Goal: Task Accomplishment & Management: Manage account settings

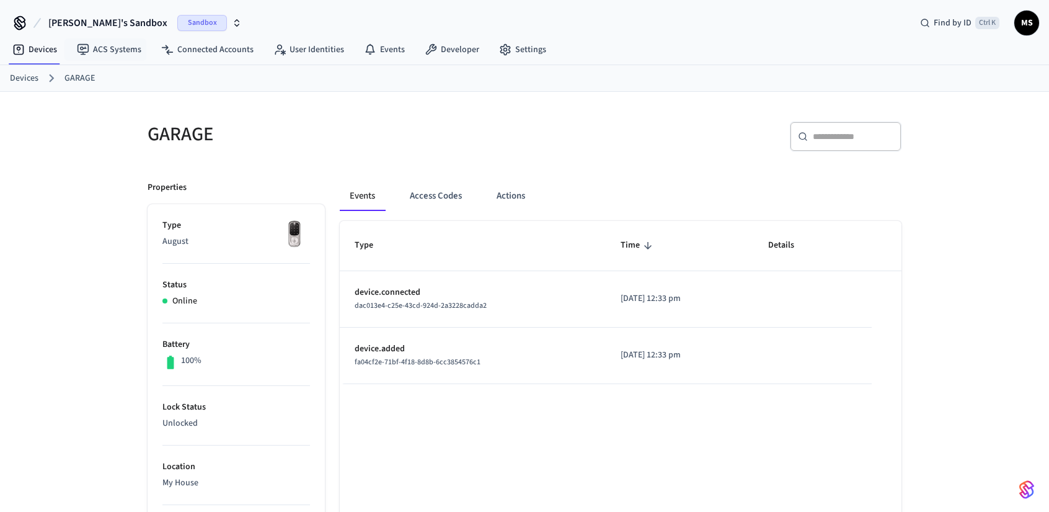
click at [99, 17] on span "[PERSON_NAME]'s Sandbox" at bounding box center [107, 23] width 119 height 15
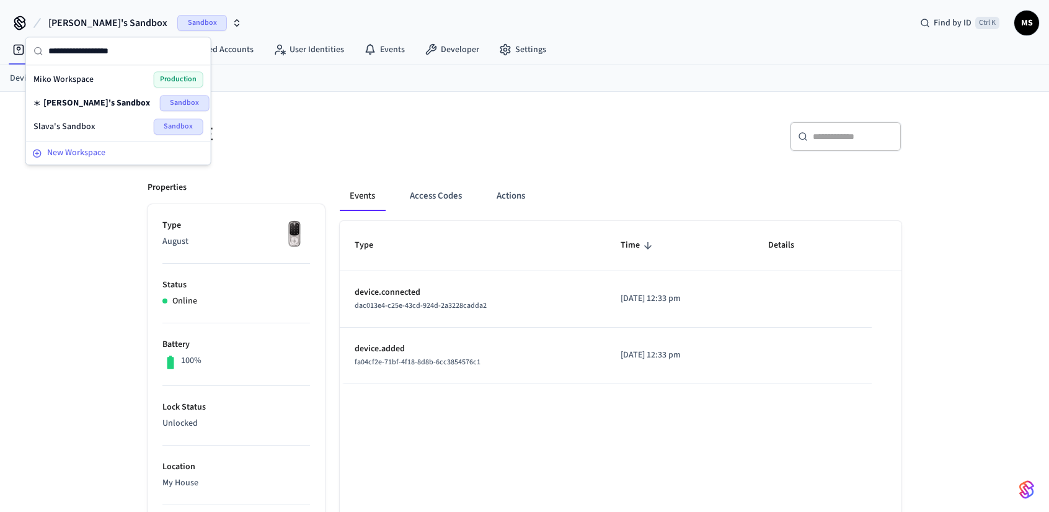
click at [86, 151] on span "New Workspace" at bounding box center [76, 152] width 58 height 13
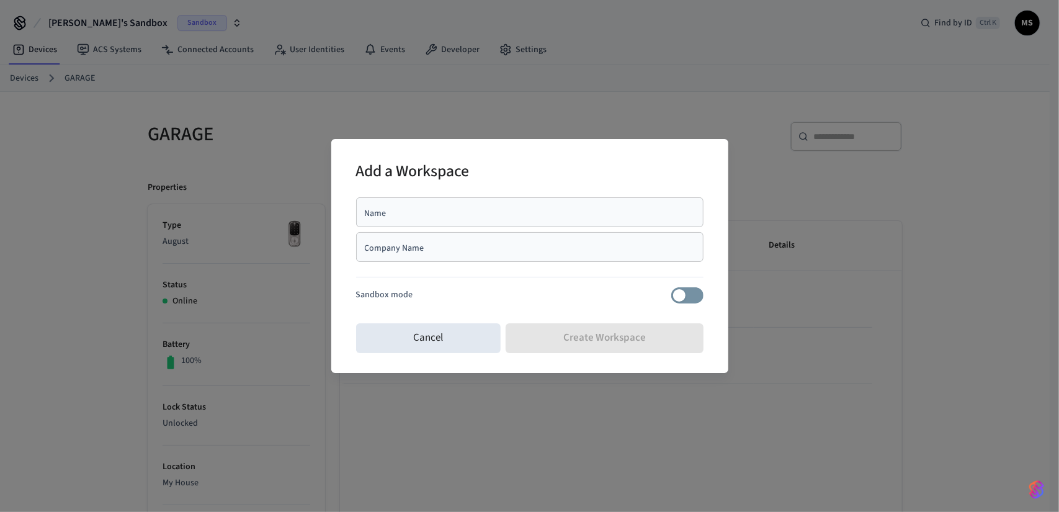
click at [644, 340] on div "Cancel Create Workspace" at bounding box center [529, 338] width 347 height 40
click at [427, 338] on button "Cancel" at bounding box center [428, 338] width 145 height 30
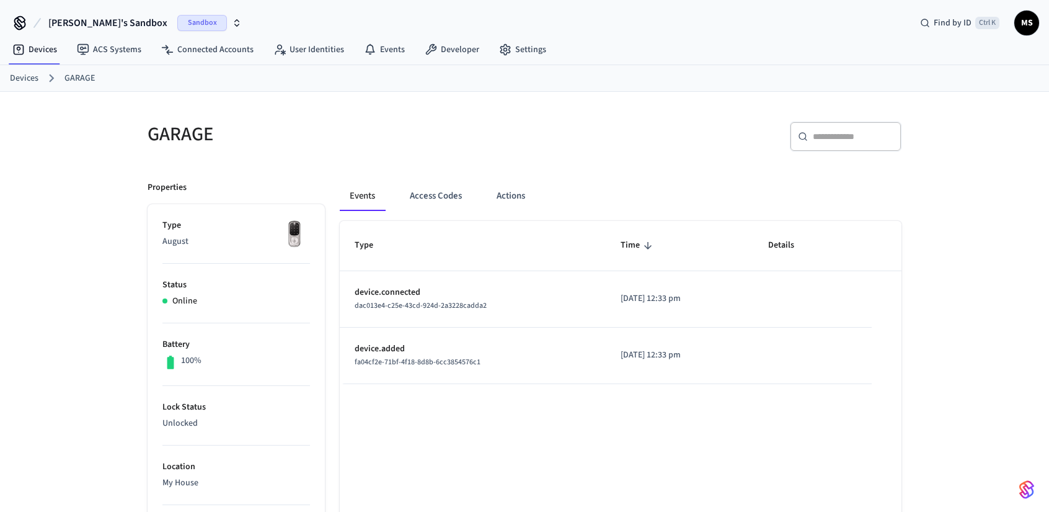
click at [84, 18] on span "[PERSON_NAME]'s Sandbox" at bounding box center [107, 23] width 119 height 15
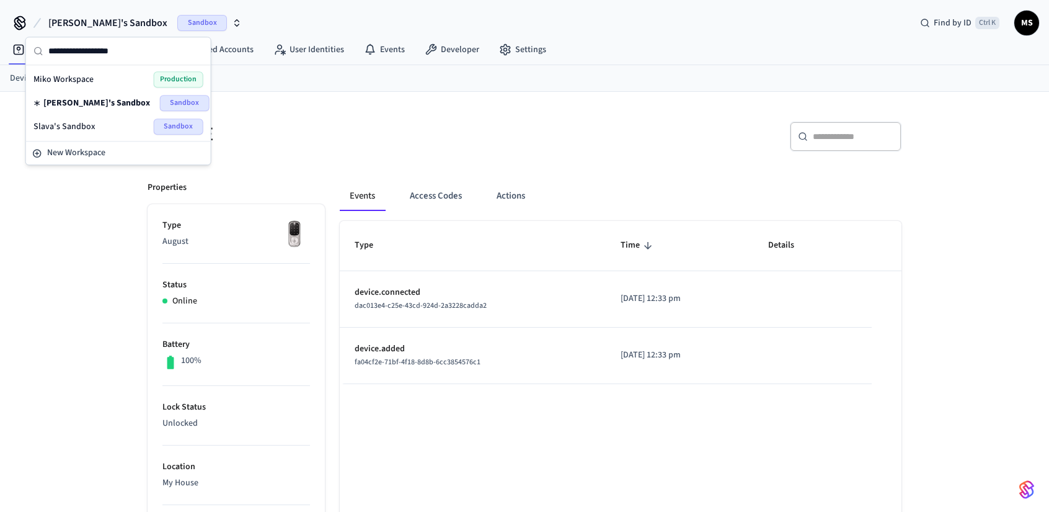
click at [86, 120] on span "Slava's Sandbox" at bounding box center [64, 126] width 62 height 12
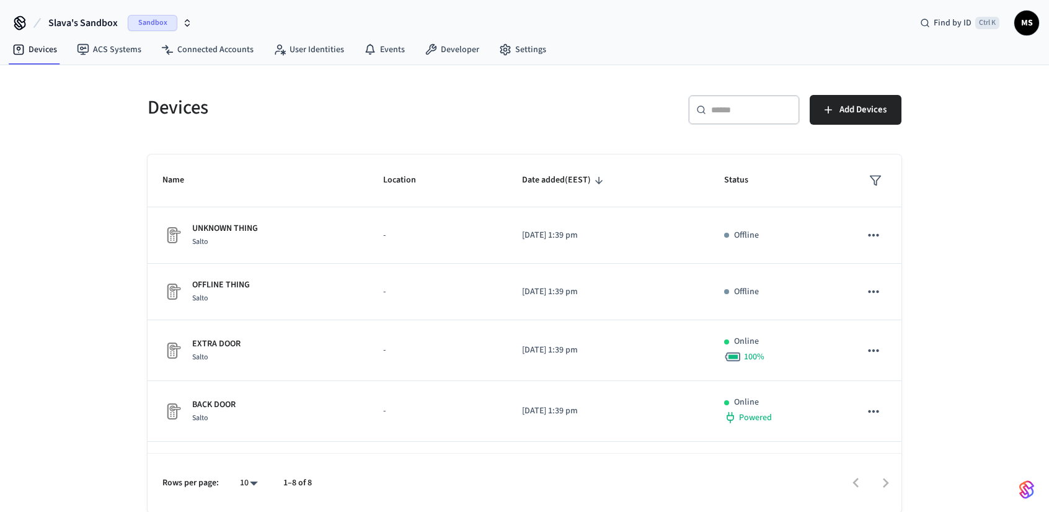
click at [84, 20] on span "Slava's Sandbox" at bounding box center [82, 23] width 69 height 15
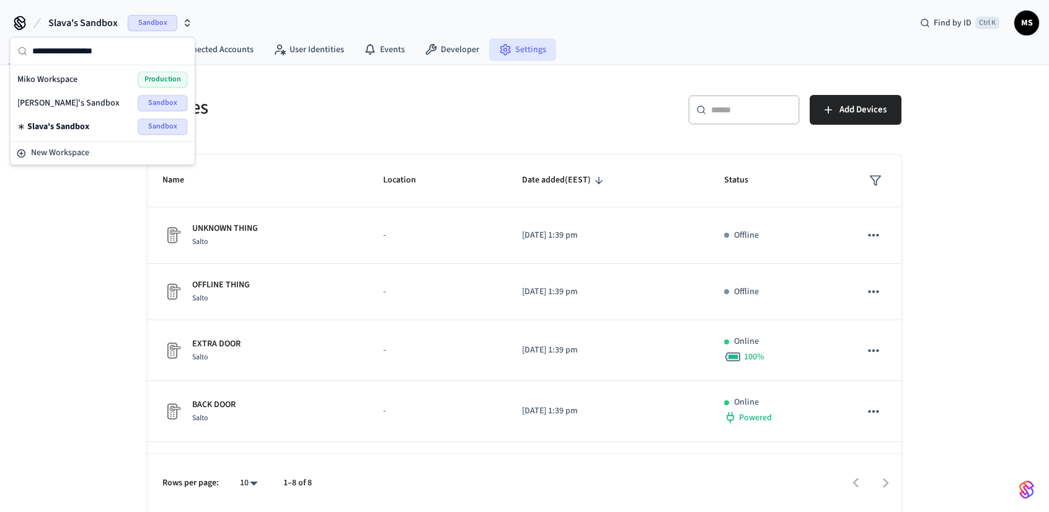
click at [534, 48] on link "Settings" at bounding box center [522, 49] width 67 height 22
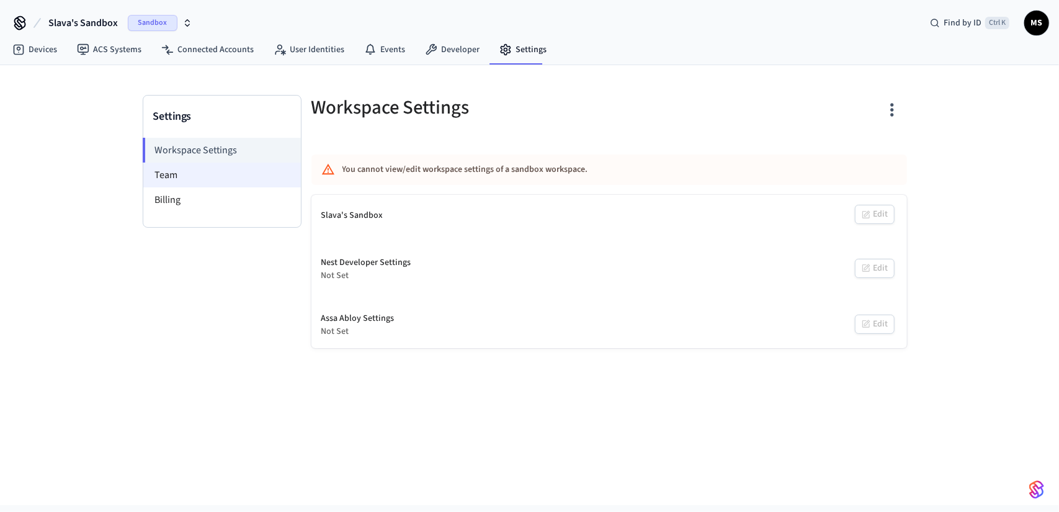
click at [224, 174] on li "Team" at bounding box center [222, 174] width 158 height 25
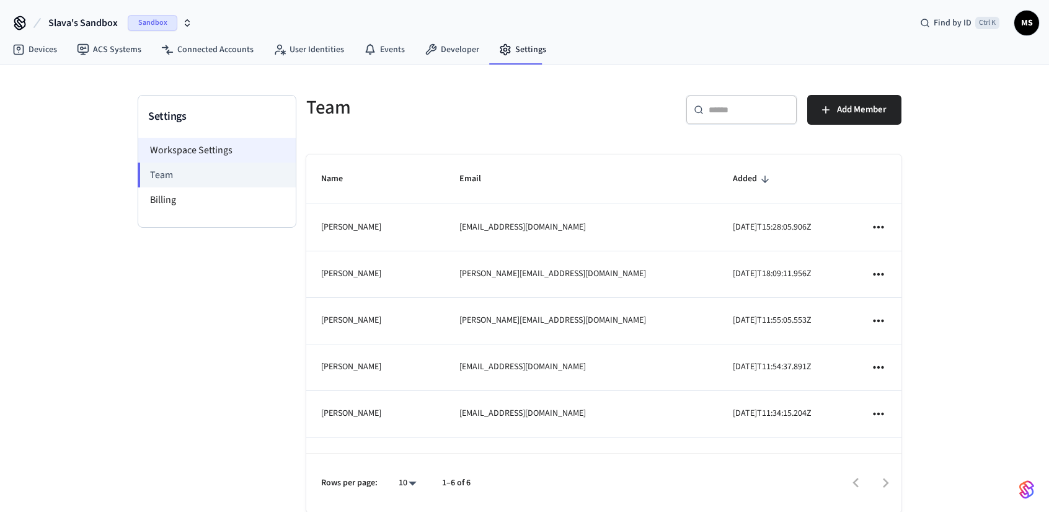
click at [226, 143] on li "Workspace Settings" at bounding box center [217, 150] width 158 height 25
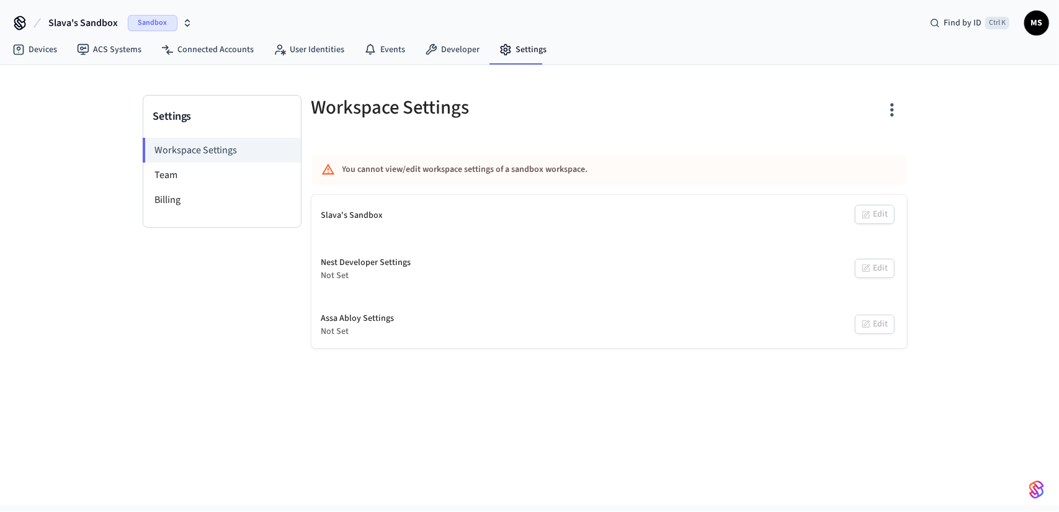
click at [367, 229] on div "Slava's Sandbox Edit" at bounding box center [608, 216] width 595 height 42
click at [876, 211] on div "Slava's Sandbox Edit" at bounding box center [608, 216] width 595 height 42
click at [23, 16] on icon at bounding box center [20, 23] width 20 height 20
click at [21, 22] on icon at bounding box center [20, 23] width 20 height 20
click at [172, 20] on span "Sandbox" at bounding box center [153, 23] width 50 height 16
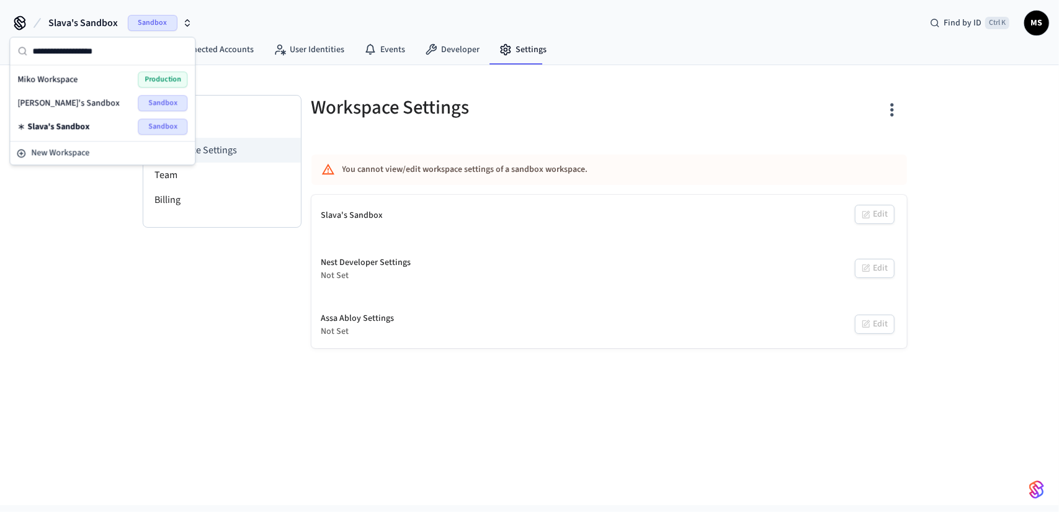
click at [127, 102] on div "[PERSON_NAME]'s Sandbox Sandbox" at bounding box center [102, 103] width 170 height 16
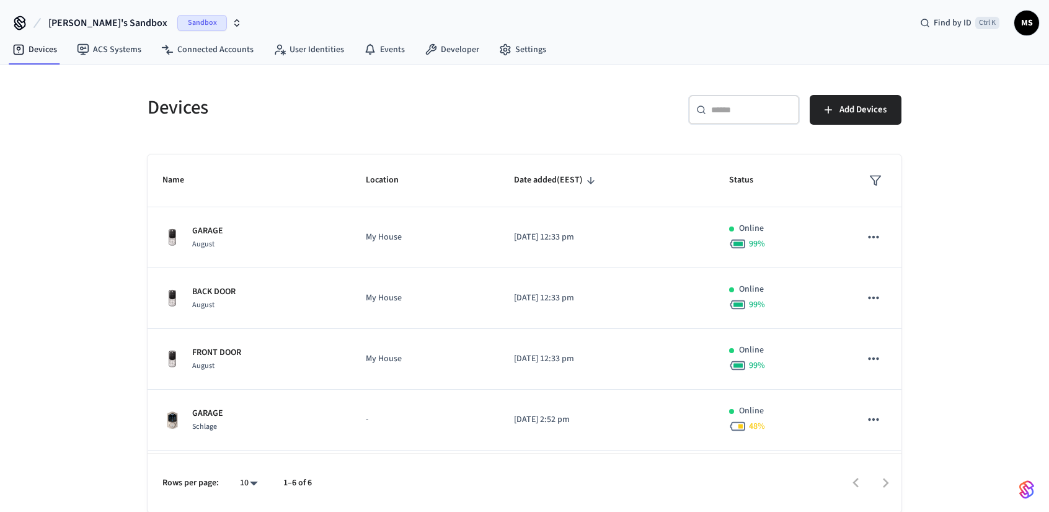
click at [131, 24] on span "[PERSON_NAME]'s Sandbox" at bounding box center [107, 23] width 119 height 15
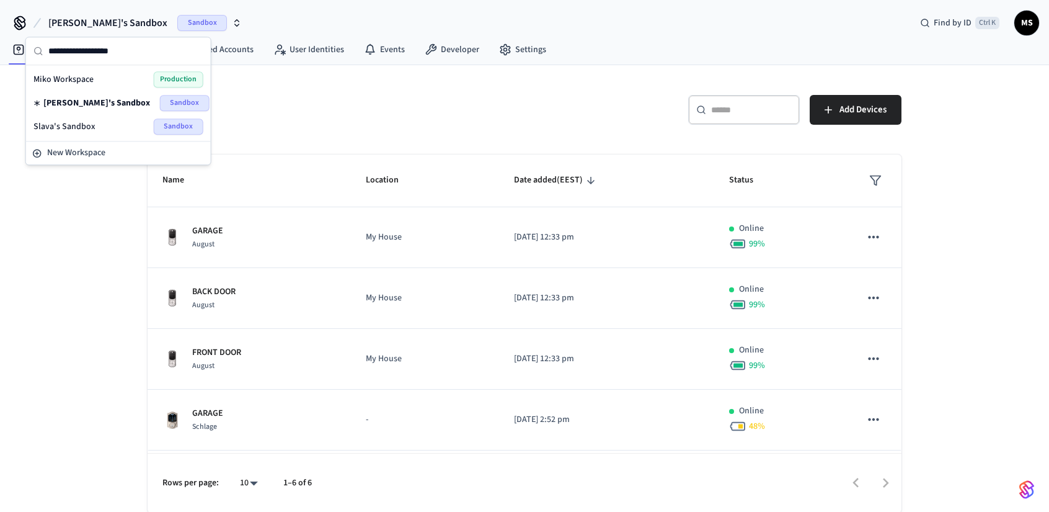
click at [494, 110] on h5 "Devices" at bounding box center [333, 107] width 370 height 25
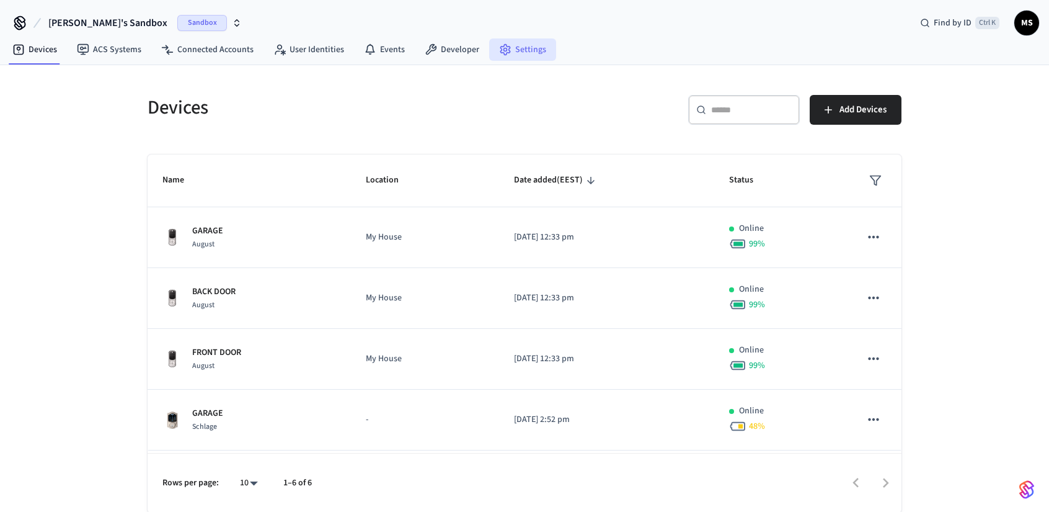
click at [514, 51] on link "Settings" at bounding box center [522, 49] width 67 height 22
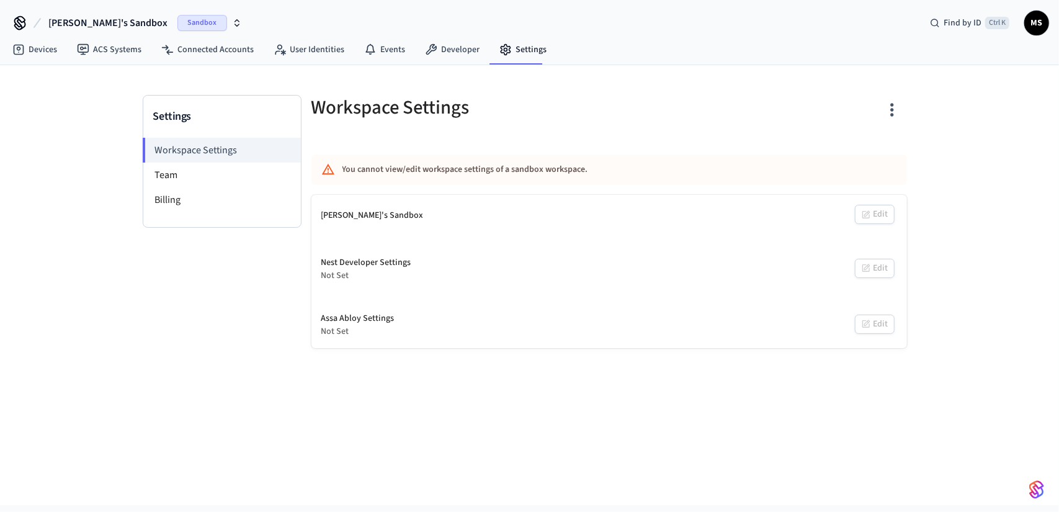
click at [868, 265] on div "Nest Developer Settings Not Set Edit" at bounding box center [608, 269] width 595 height 46
click at [444, 221] on div "Mykhailo's Sandbox Edit" at bounding box center [608, 216] width 595 height 42
click at [440, 258] on div "Nest Developer Settings Not Set Edit" at bounding box center [608, 269] width 595 height 46
click at [193, 167] on li "Team" at bounding box center [222, 174] width 158 height 25
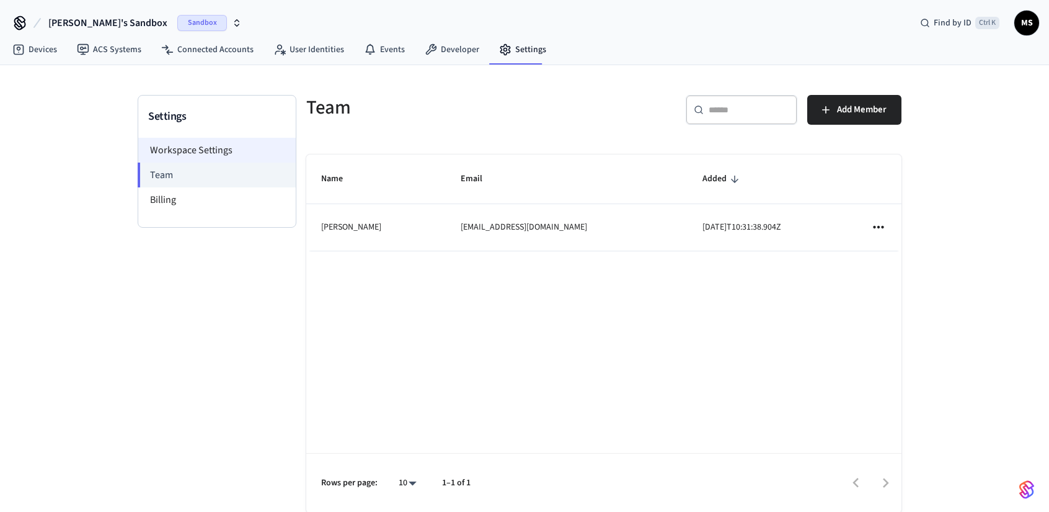
click at [244, 149] on li "Workspace Settings" at bounding box center [217, 150] width 158 height 25
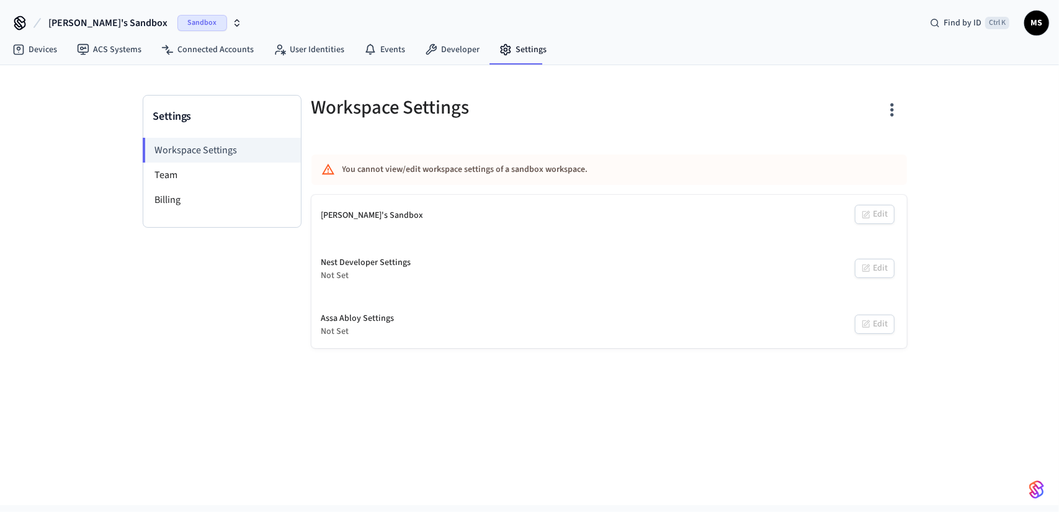
click at [177, 17] on span "Sandbox" at bounding box center [202, 23] width 50 height 16
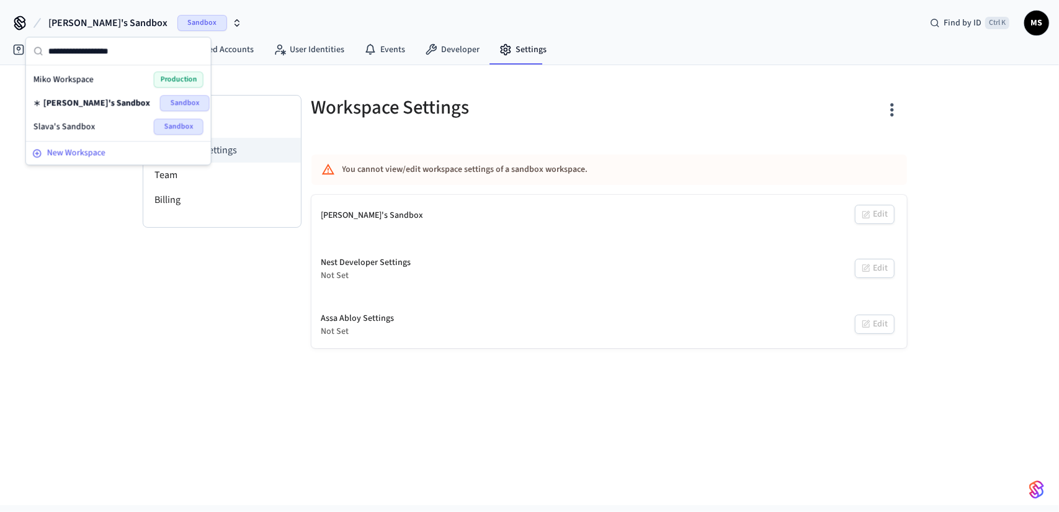
click at [104, 154] on span "New Workspace" at bounding box center [76, 152] width 58 height 13
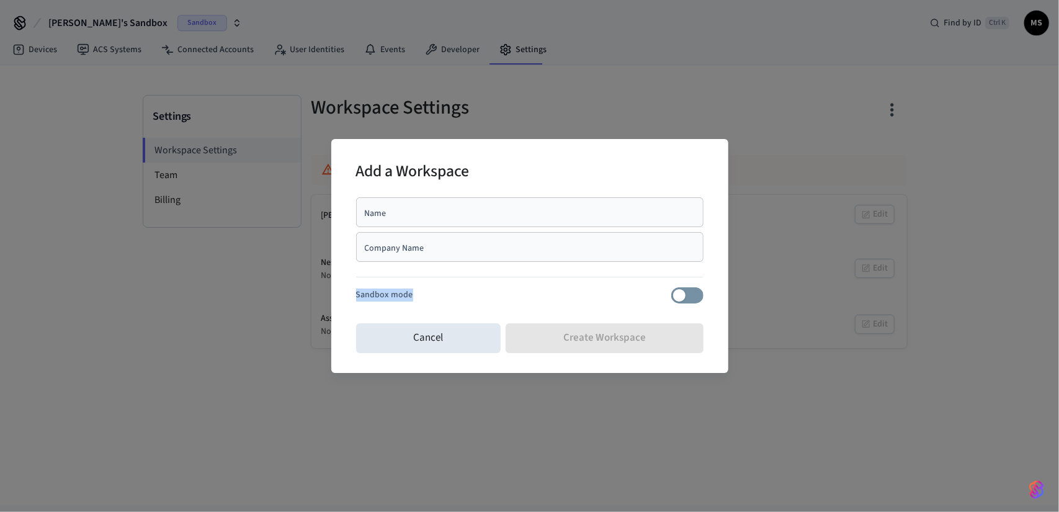
drag, startPoint x: 412, startPoint y: 295, endPoint x: 353, endPoint y: 295, distance: 58.9
click at [353, 295] on div "Add a Workspace Name Name Company Name Company Name Sandbox mode Cancel Create …" at bounding box center [529, 255] width 397 height 233
copy p "Sandbox mode"
drag, startPoint x: 914, startPoint y: 223, endPoint x: 903, endPoint y: 225, distance: 11.4
click at [914, 223] on div "Add a Workspace Name Name Company Name Company Name Sandbox mode Cancel Create …" at bounding box center [529, 256] width 1059 height 512
